Goal: Task Accomplishment & Management: Manage account settings

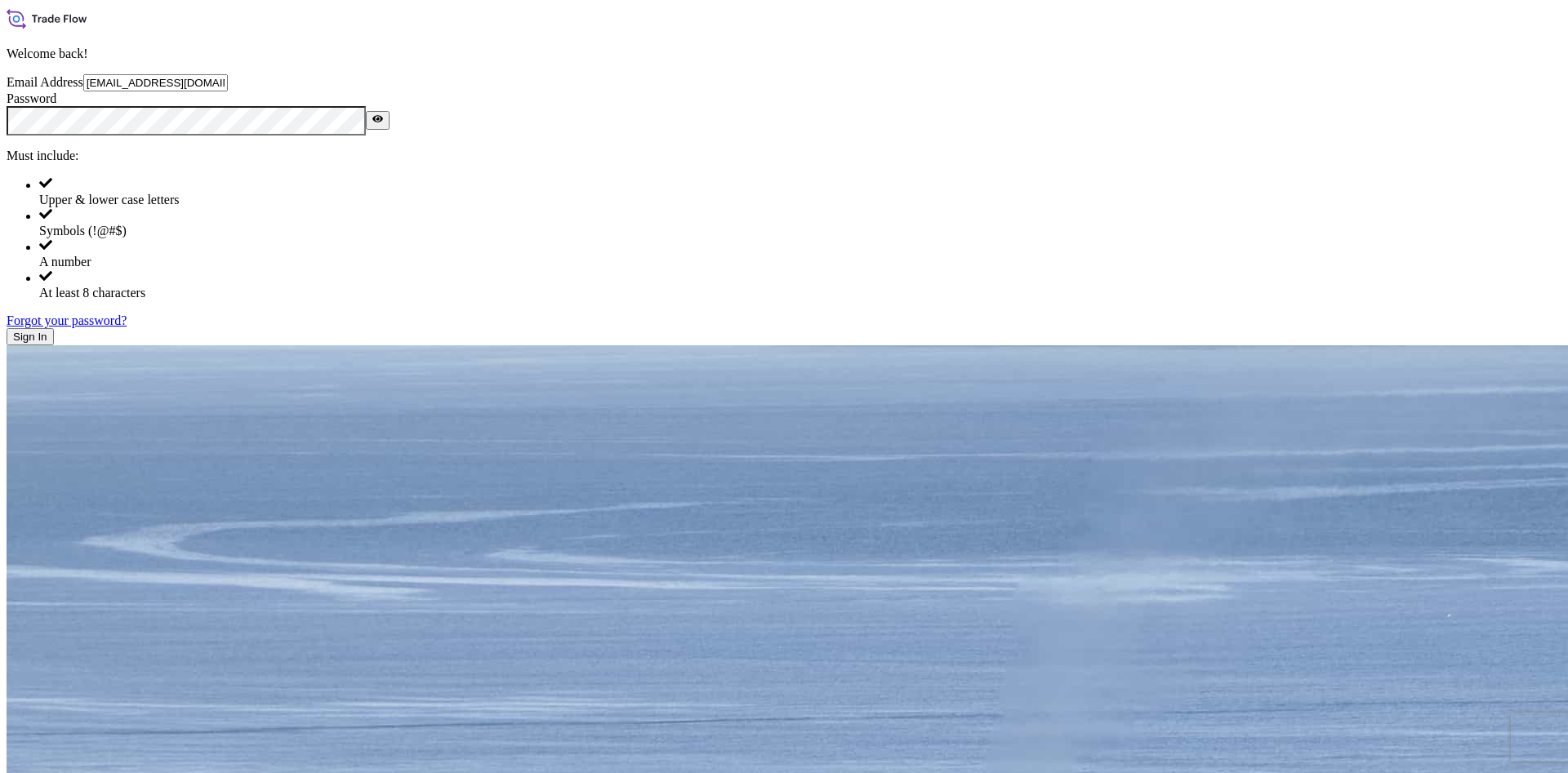
click at [53, 345] on button "Sign In" at bounding box center [30, 337] width 47 height 18
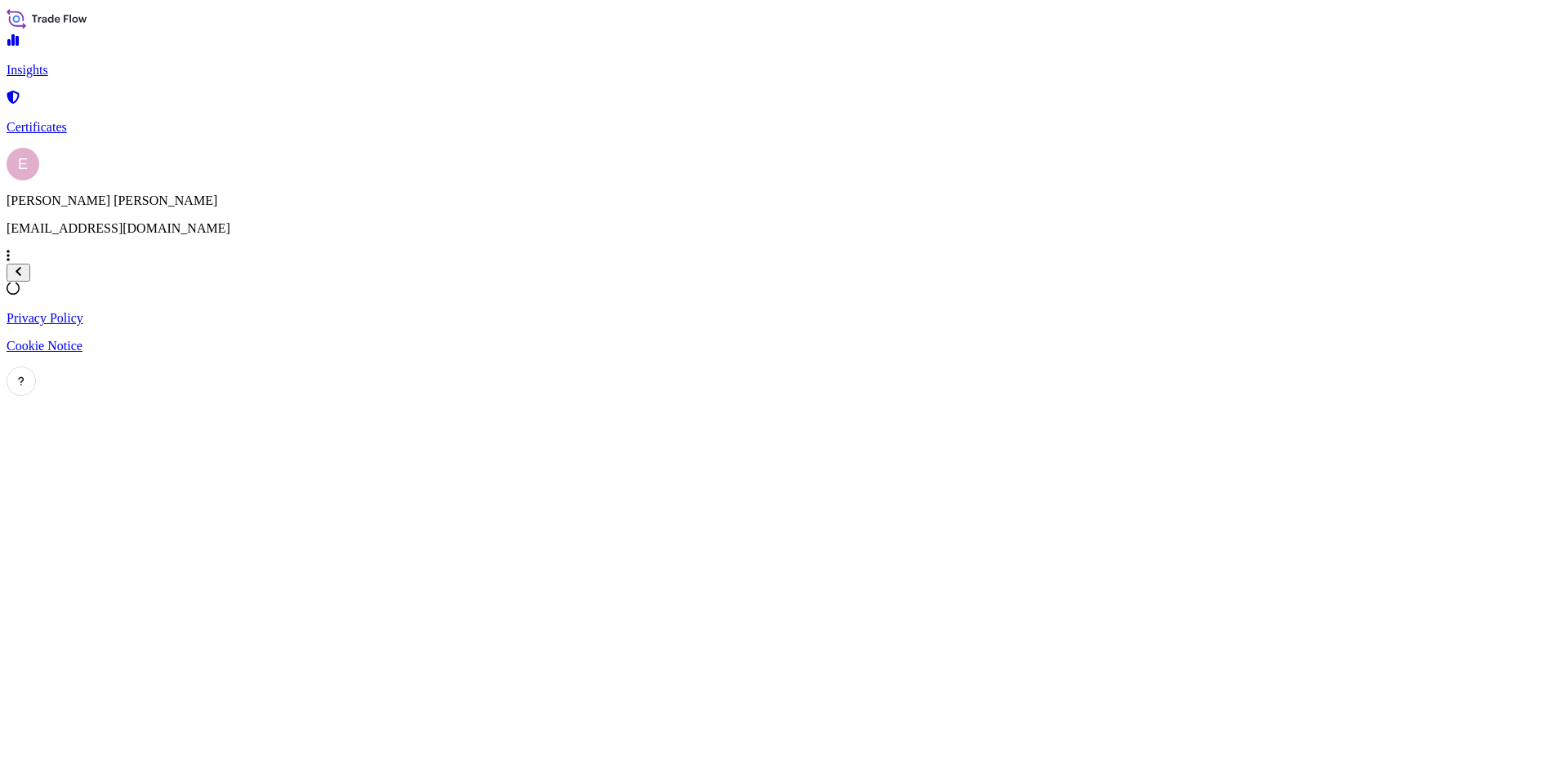
click at [68, 120] on p "Certificates" at bounding box center [783, 127] width 1555 height 15
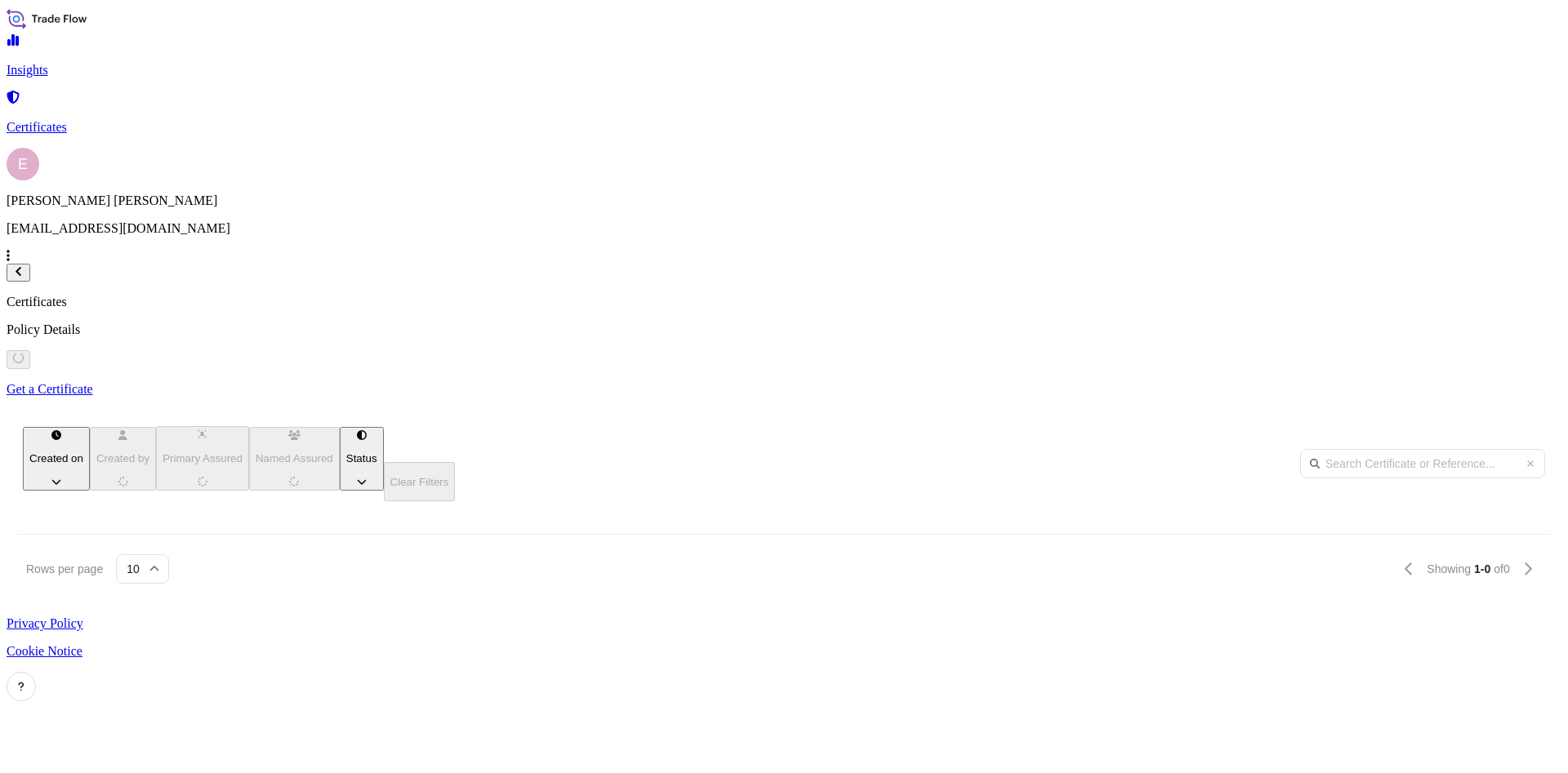
scroll to position [507, 1307]
click at [1361, 449] on input "text" at bounding box center [1422, 464] width 245 height 30
paste input "5013123886-1"
drag, startPoint x: 1314, startPoint y: 117, endPoint x: 1200, endPoint y: 120, distance: 114.0
click at [1300, 449] on input "5013123886-1" at bounding box center [1422, 464] width 245 height 30
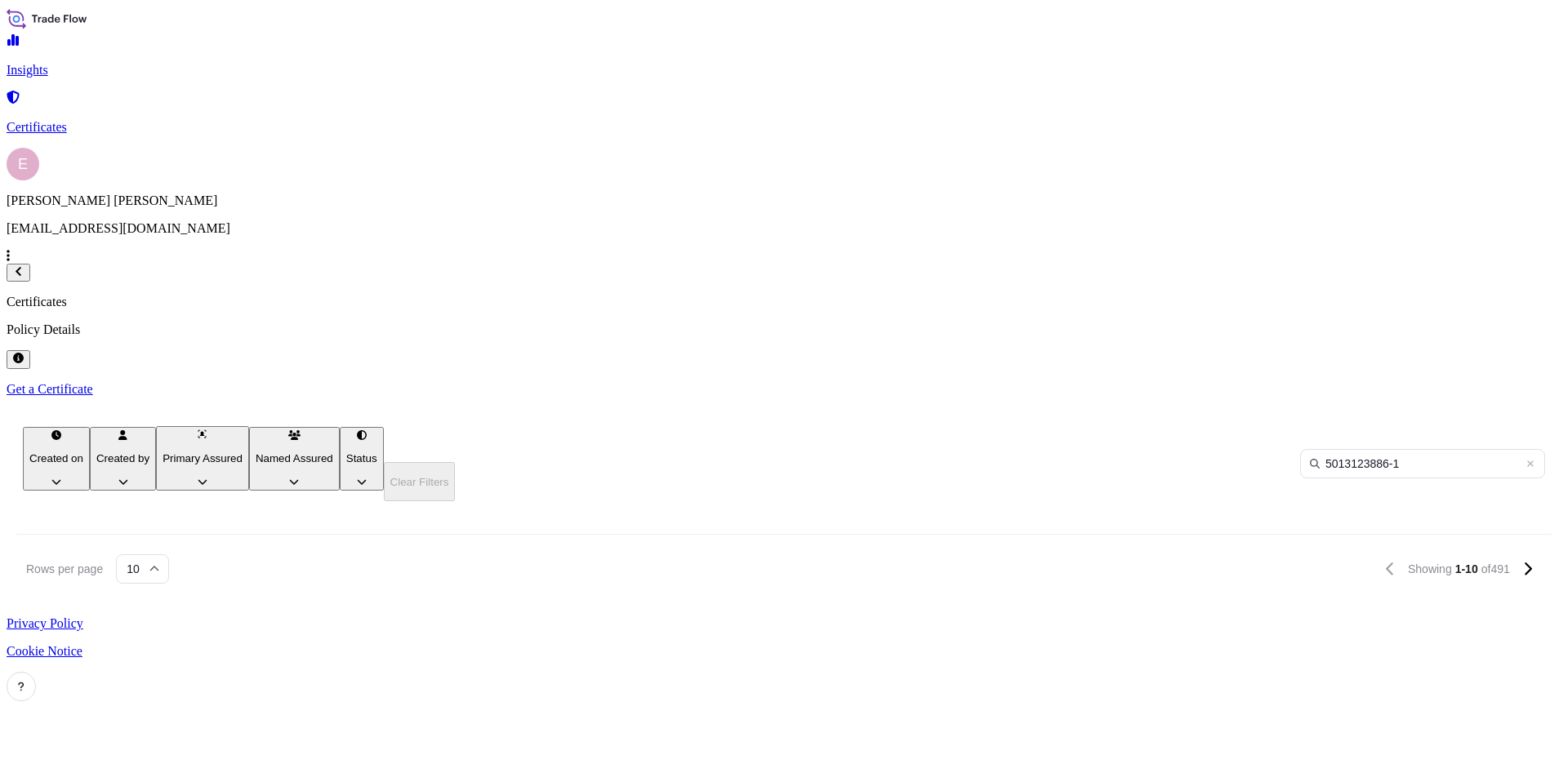
paste input "32022-475"
type input "[PHONE_NUMBER]"
click at [123, 611] on span "[PHONE_NUMBER]" at bounding box center [70, 619] width 103 height 17
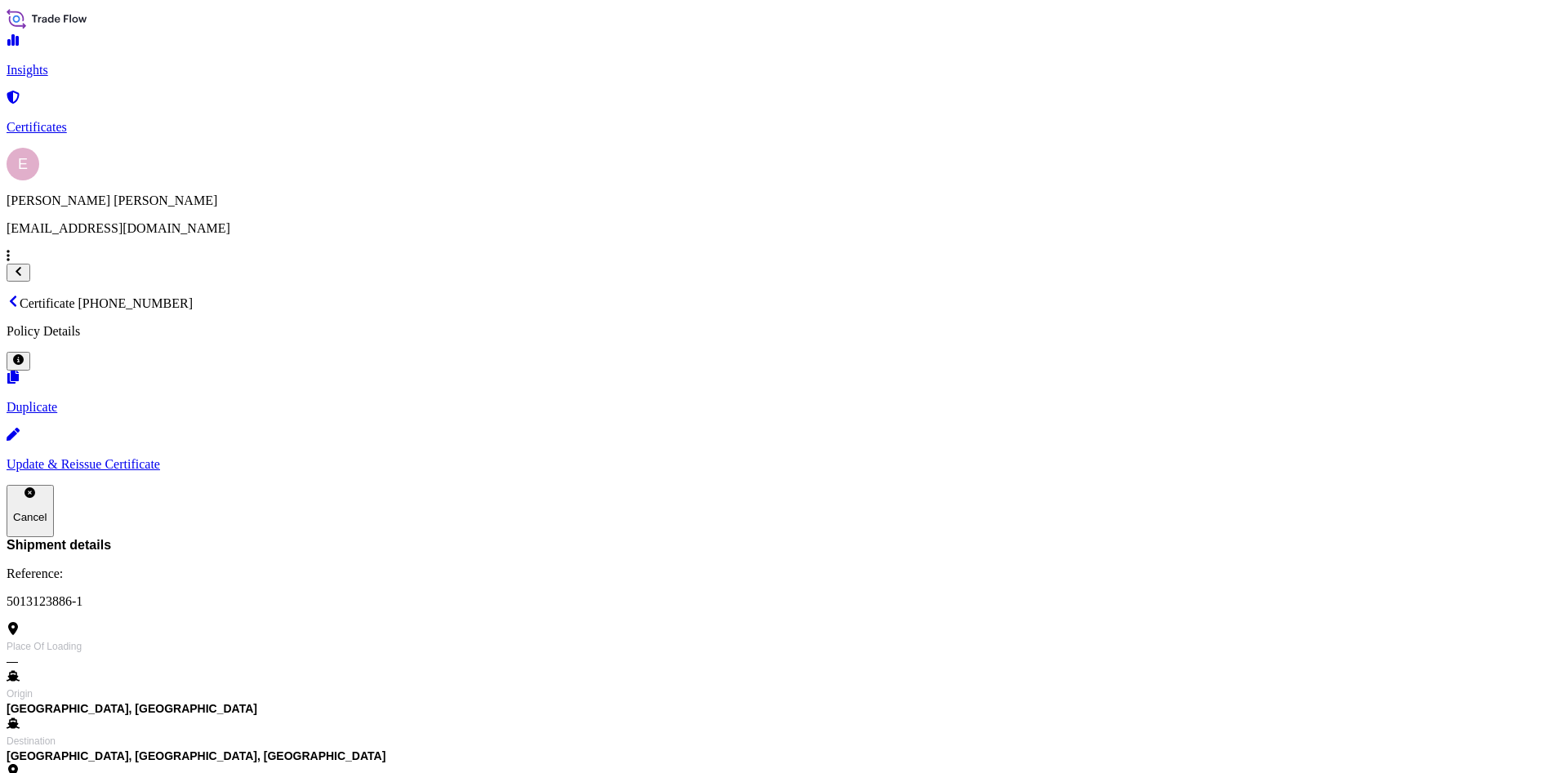
click at [1324, 457] on p "Update & Reissue Certificate" at bounding box center [783, 464] width 1555 height 15
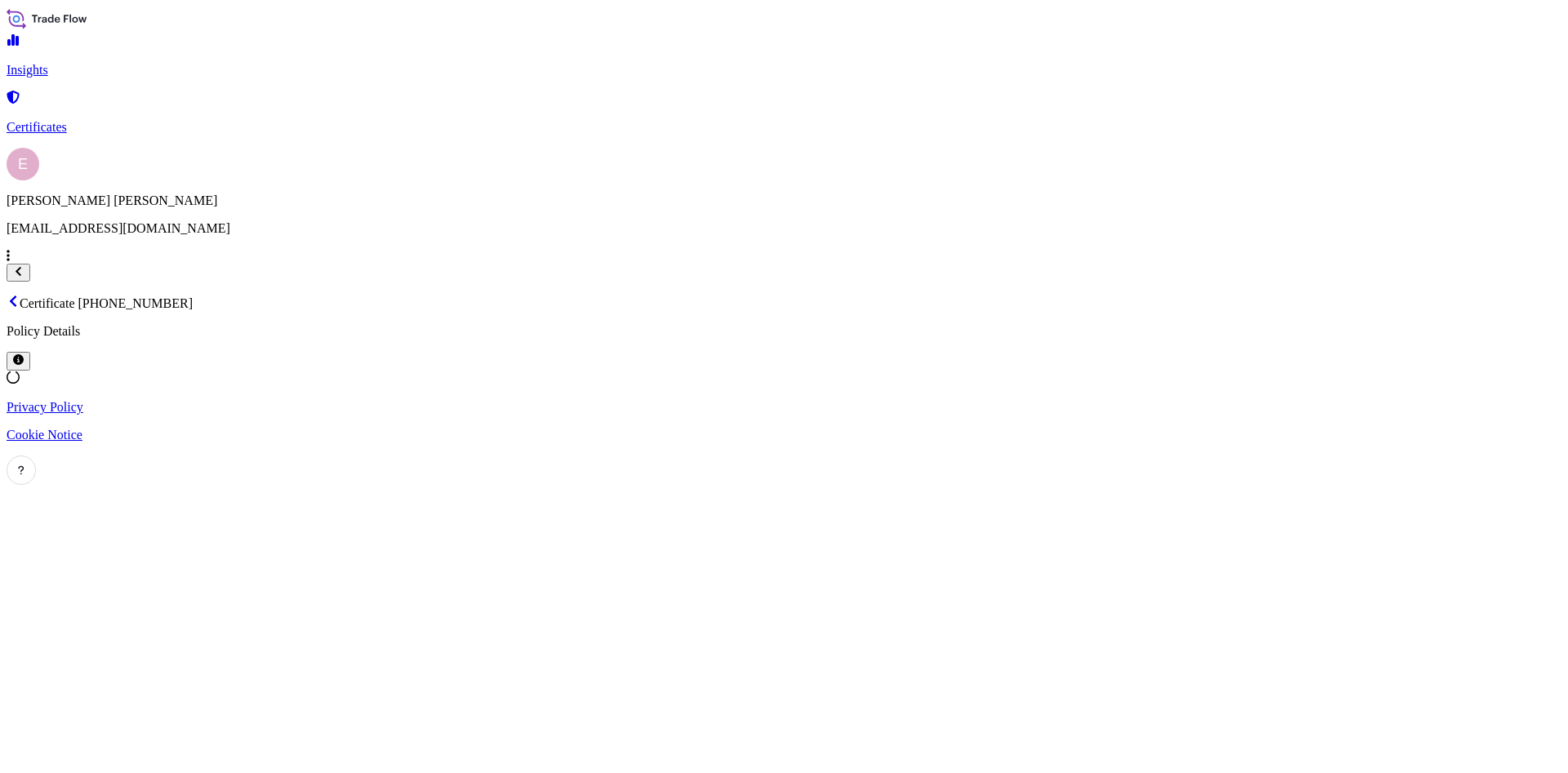
select select "Sea"
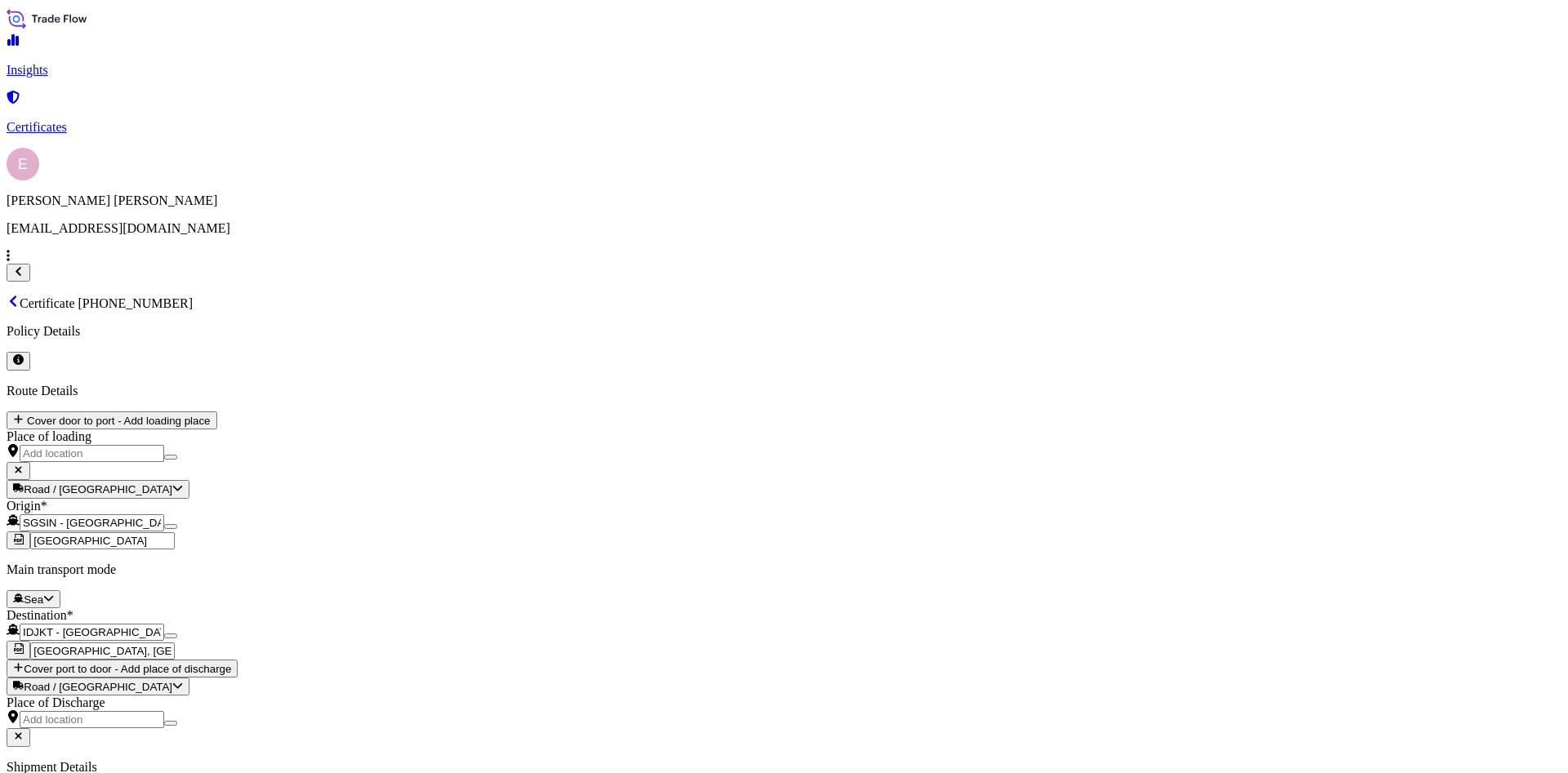
select select "32022"
click at [609, 413] on div "30" at bounding box center [603, 405] width 13 height 15
click at [1098, 413] on div "30" at bounding box center [1091, 405] width 13 height 15
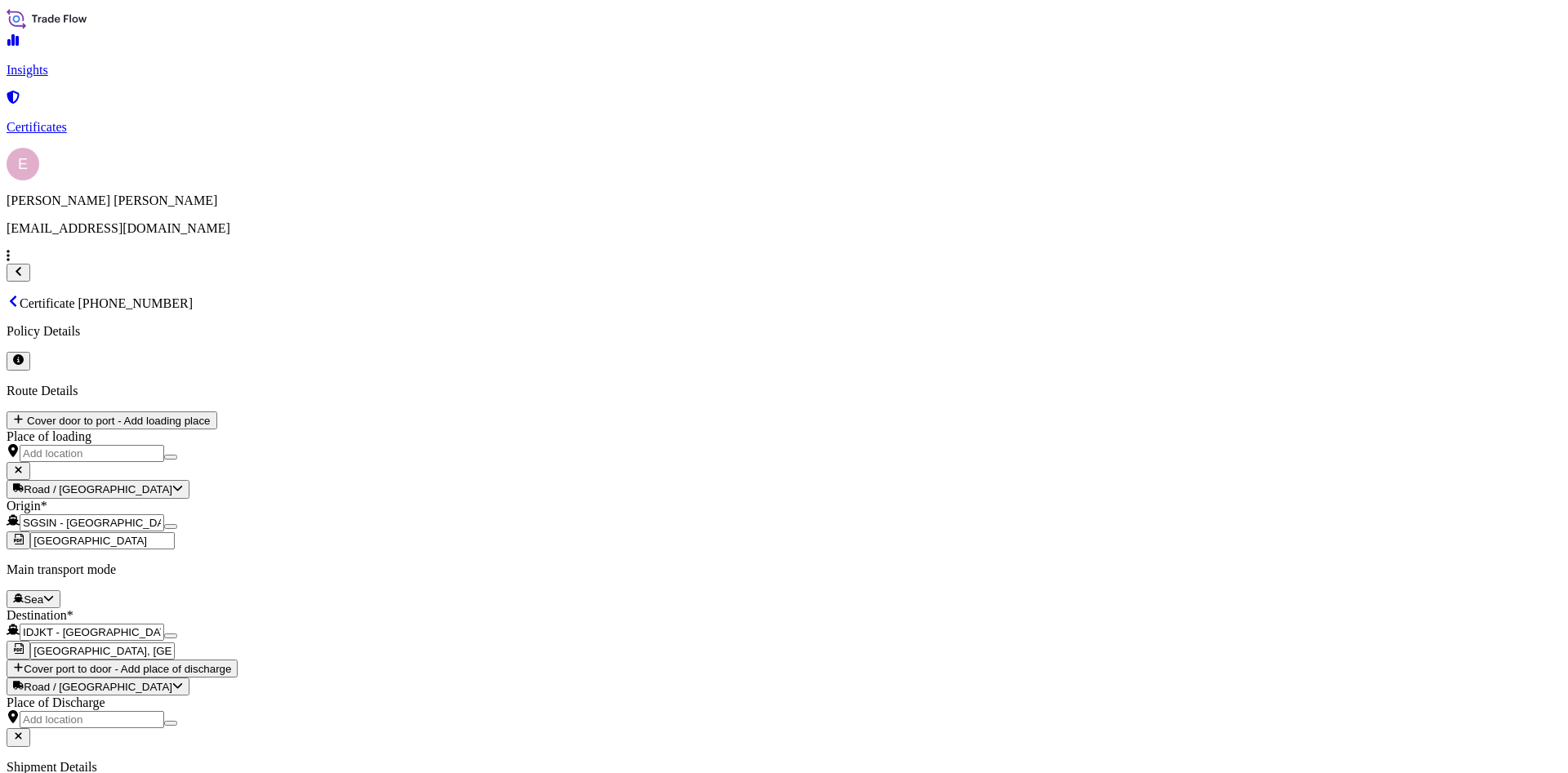
drag, startPoint x: 1140, startPoint y: 316, endPoint x: 928, endPoint y: 311, distance: 212.1
paste input "990795832"
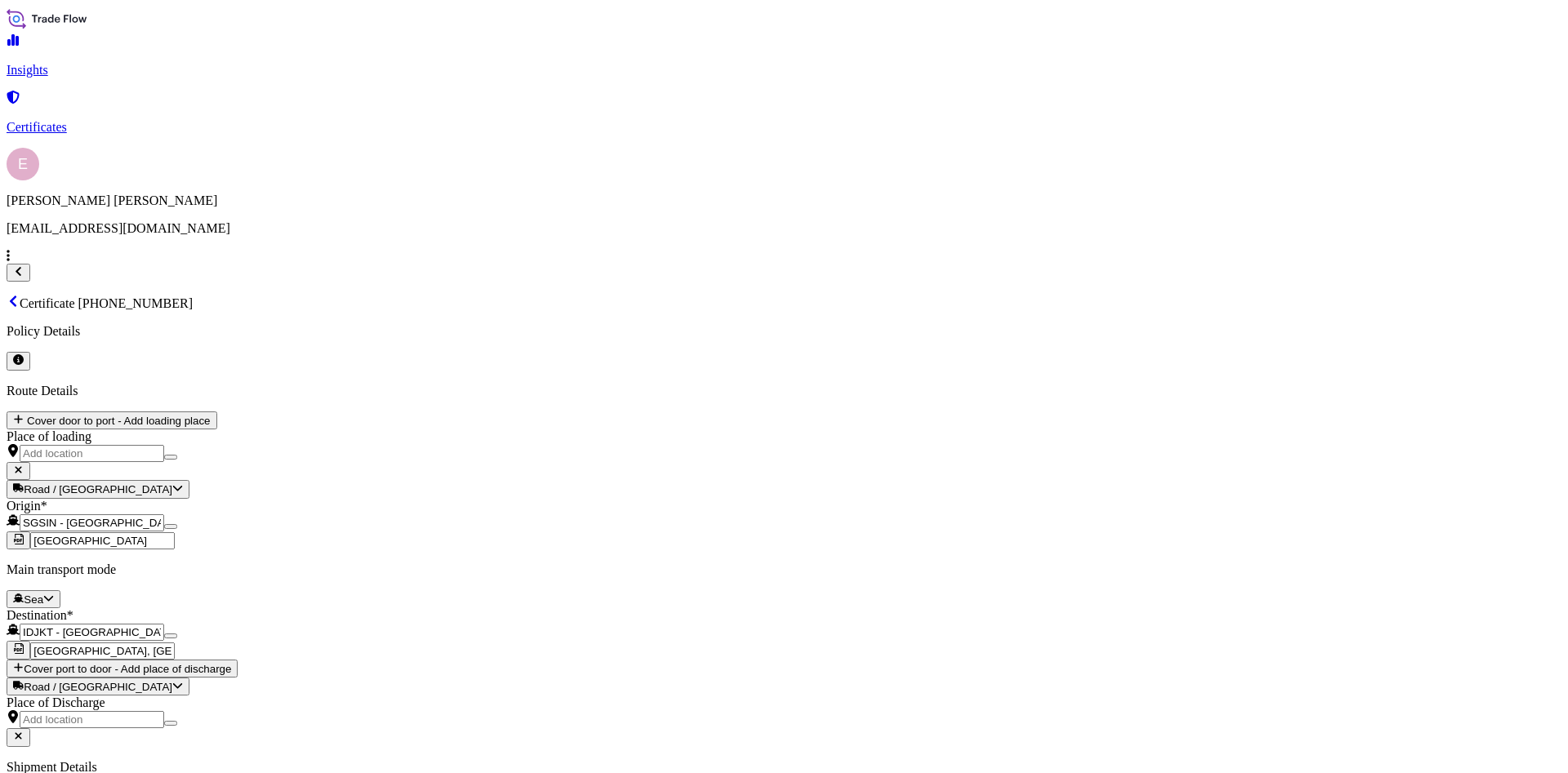
scroll to position [2, 0]
type input "990795832"
checkbox input "true"
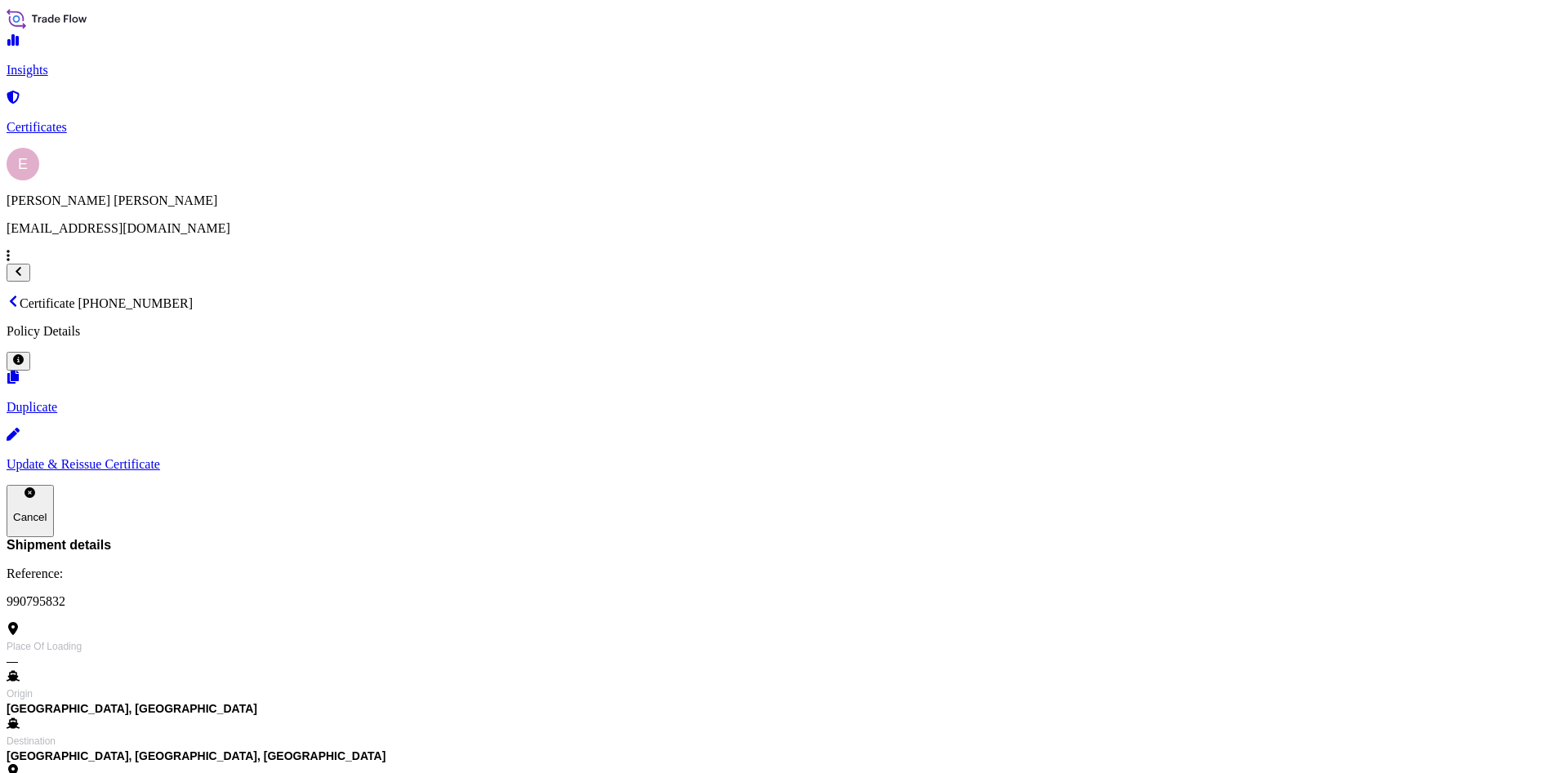
scroll to position [299, 0]
